Goal: Check status

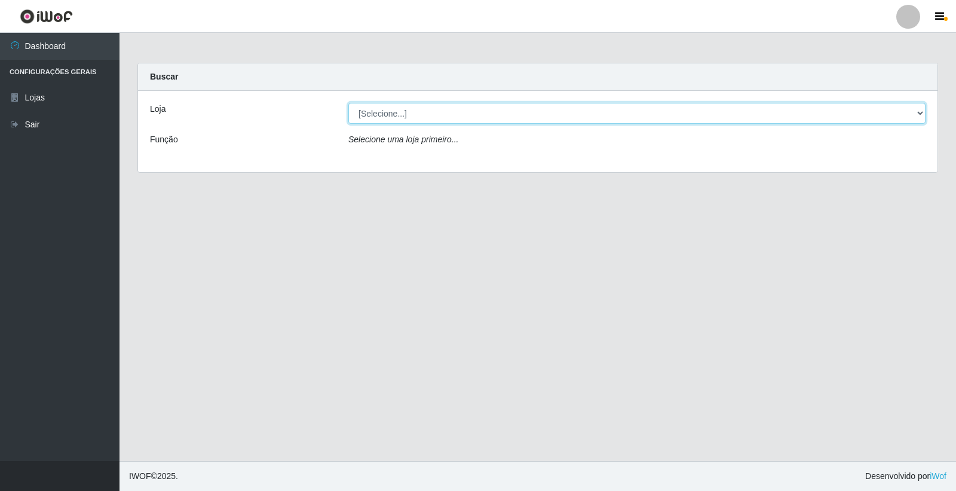
click at [676, 121] on select "[Selecione...] O Feirão - [GEOGRAPHIC_DATA]" at bounding box center [637, 113] width 577 height 21
select select "327"
click at [349, 103] on select "[Selecione...] O Feirão - [GEOGRAPHIC_DATA]" at bounding box center [637, 113] width 577 height 21
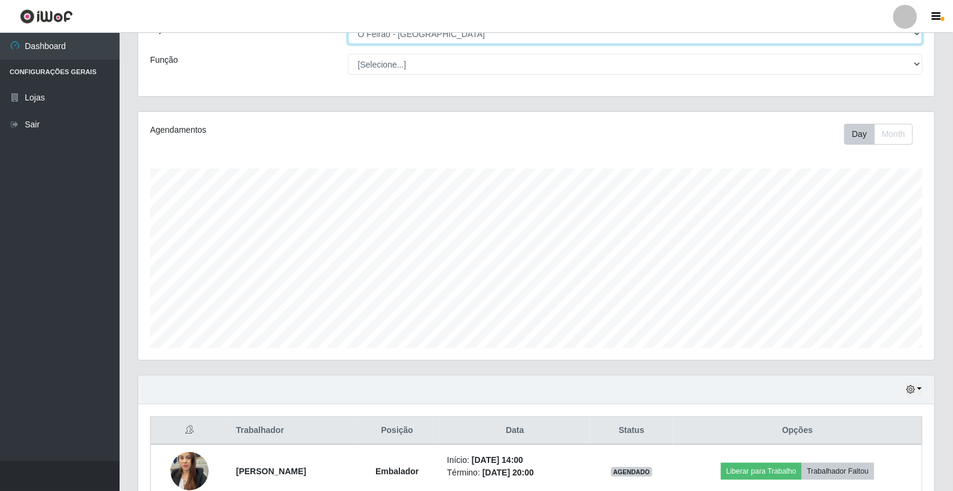
scroll to position [143, 0]
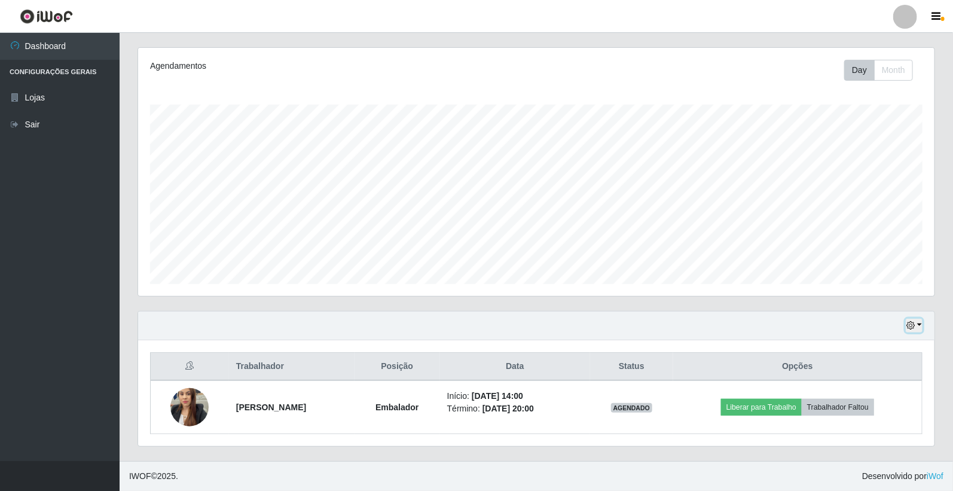
click at [919, 328] on button "button" at bounding box center [914, 326] width 17 height 14
click at [858, 258] on button "3 dias" at bounding box center [874, 255] width 94 height 25
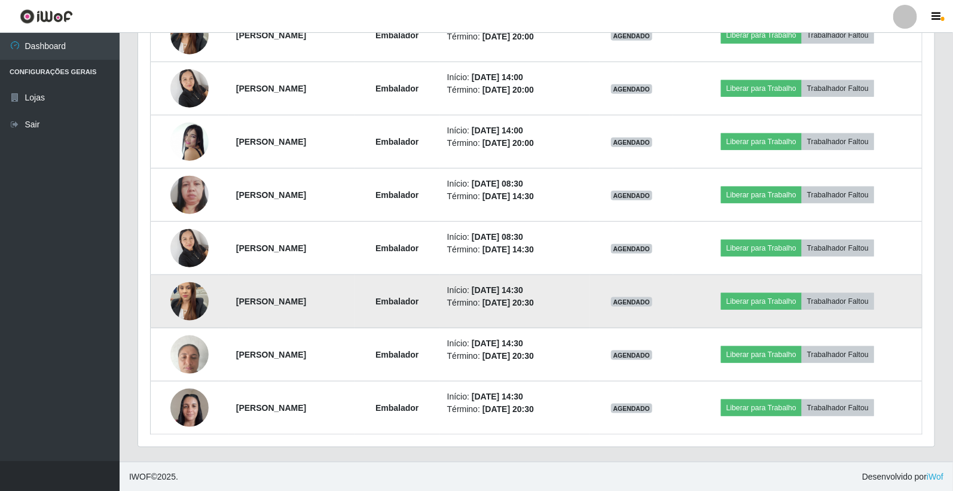
scroll to position [516, 0]
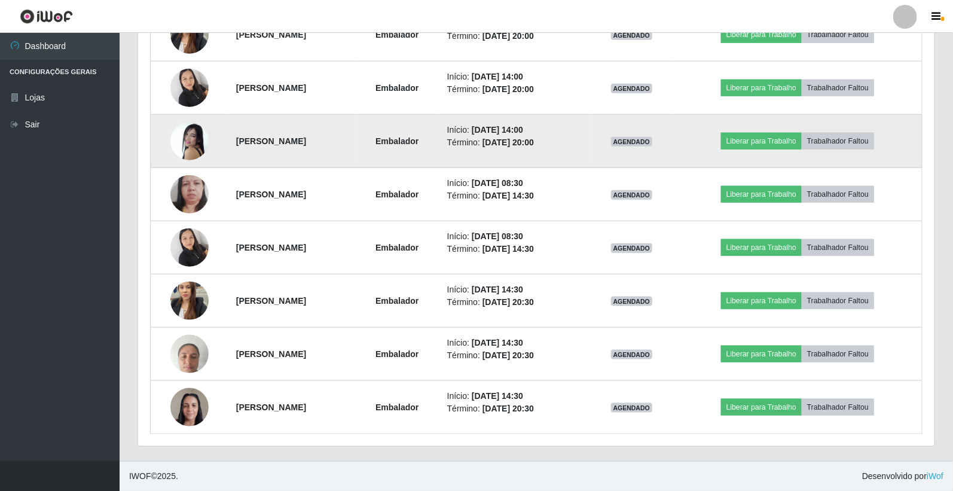
drag, startPoint x: 503, startPoint y: 128, endPoint x: 571, endPoint y: 124, distance: 68.2
click at [571, 124] on li "Início: [DATE] 14:00" at bounding box center [515, 130] width 136 height 13
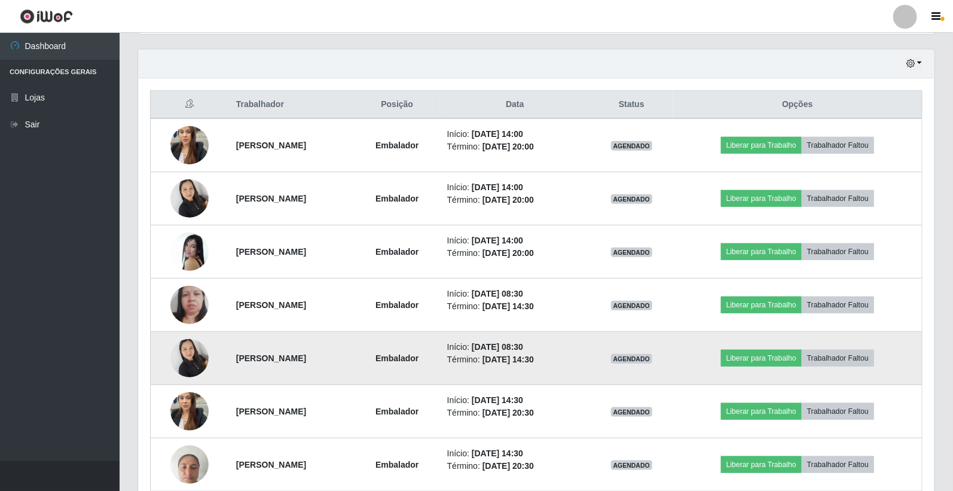
scroll to position [384, 0]
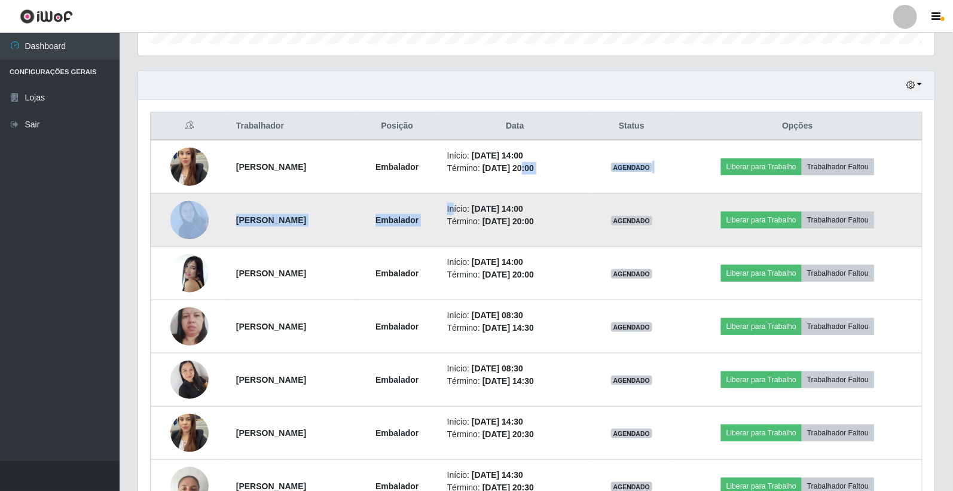
drag, startPoint x: 558, startPoint y: 184, endPoint x: 522, endPoint y: 210, distance: 43.6
click at [554, 184] on tbody "[PERSON_NAME] Início: [DATE] 14:00 Término: [DATE] 20:00 AGENDADO Liberar para …" at bounding box center [537, 353] width 772 height 426
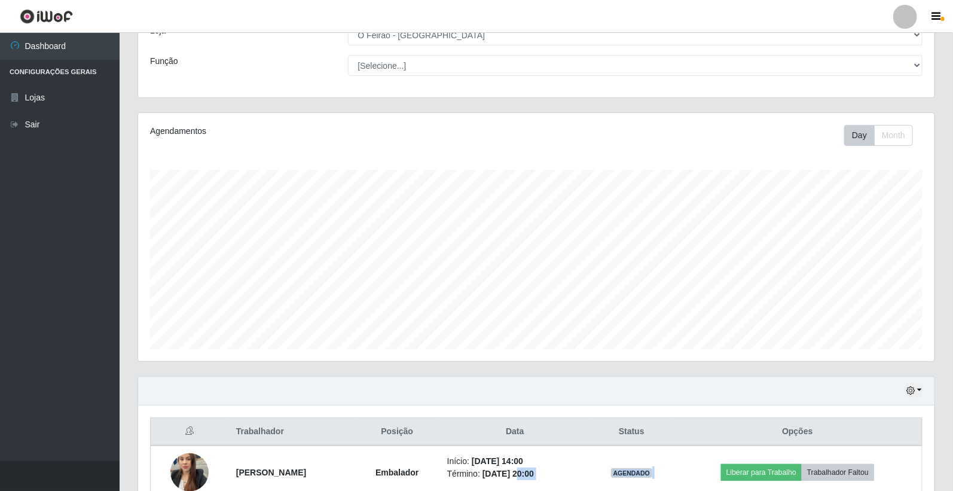
scroll to position [199, 0]
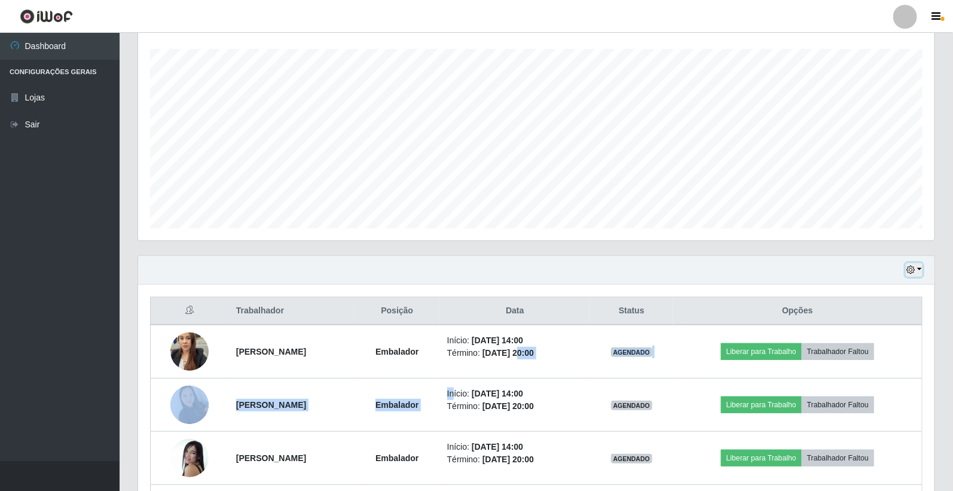
click at [915, 271] on icon "button" at bounding box center [910, 269] width 8 height 8
click at [854, 313] on button "1 dia" at bounding box center [874, 316] width 94 height 25
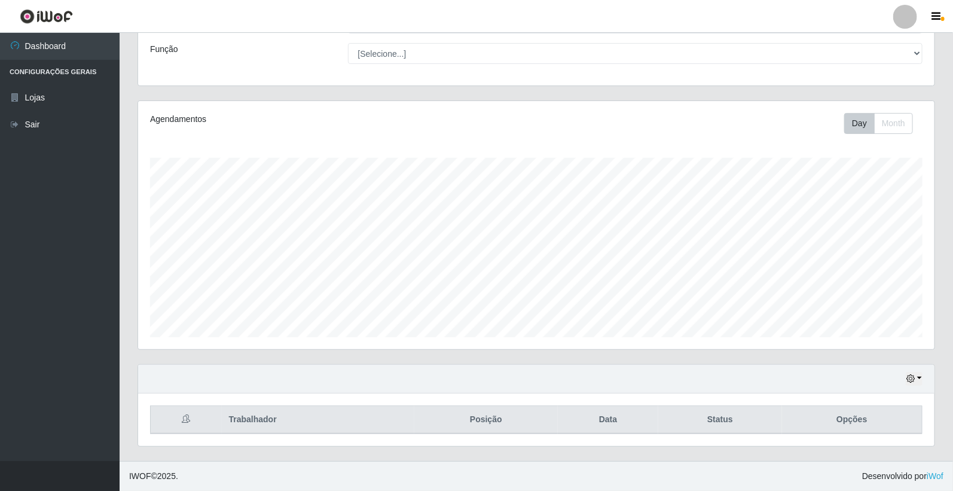
scroll to position [197, 0]
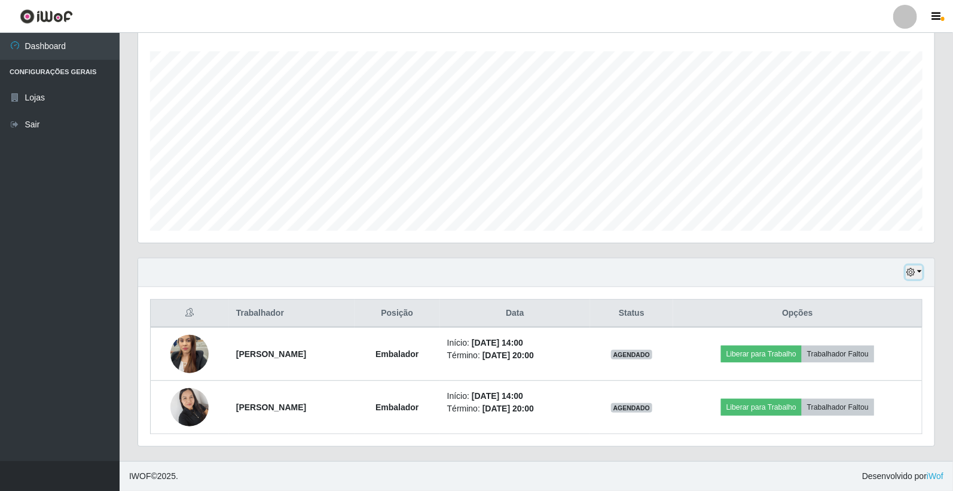
click at [922, 272] on button "button" at bounding box center [914, 272] width 17 height 14
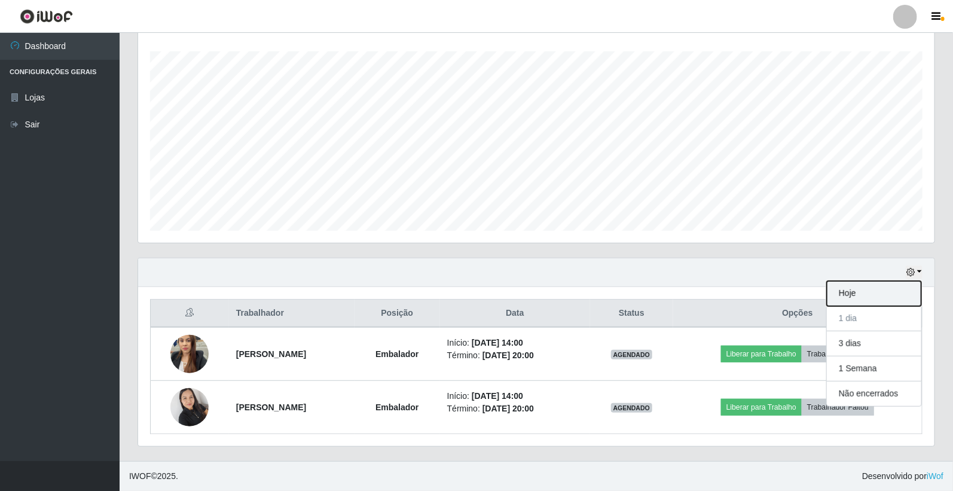
click at [861, 289] on button "Hoje" at bounding box center [874, 293] width 94 height 25
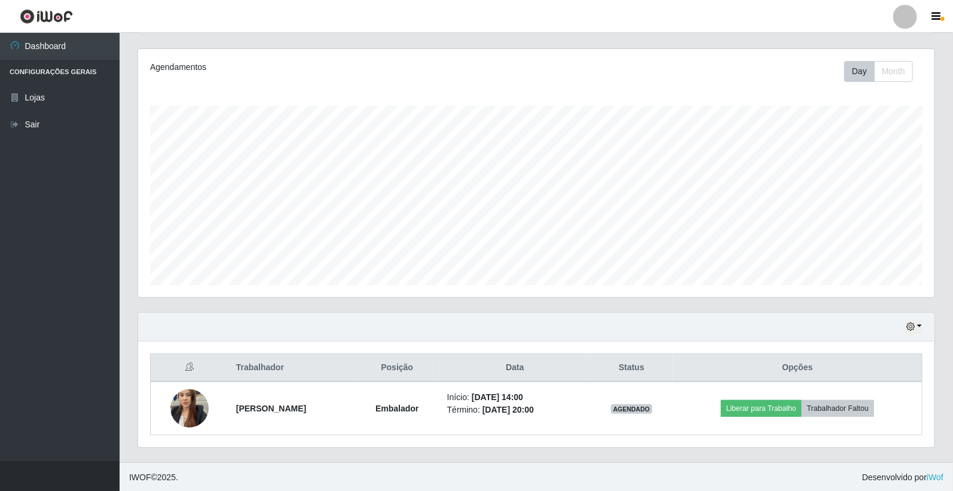
scroll to position [143, 0]
